Goal: Check status

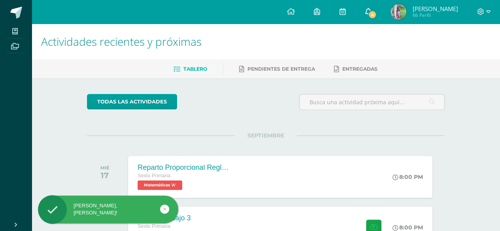
click at [378, 12] on link "4" at bounding box center [367, 12] width 25 height 24
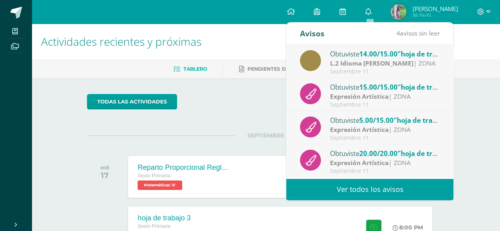
click at [391, 121] on span "5.00/15.00" at bounding box center [376, 120] width 34 height 9
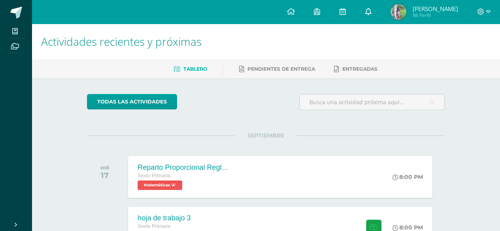
click at [372, 13] on link "0" at bounding box center [367, 12] width 25 height 24
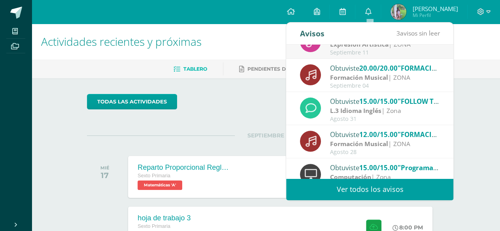
scroll to position [79, 0]
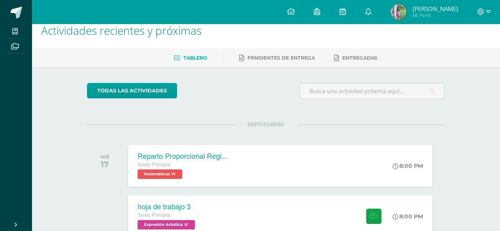
scroll to position [0, 0]
